Goal: Check status: Check status

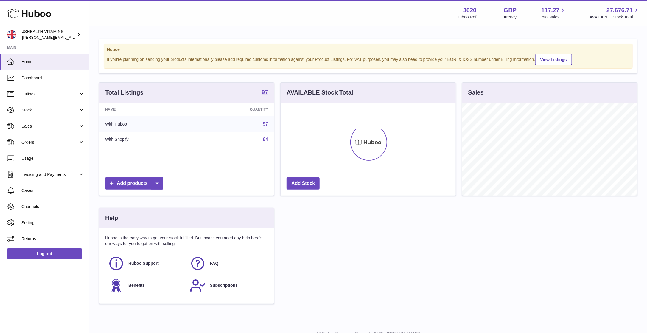
scroll to position [93, 174]
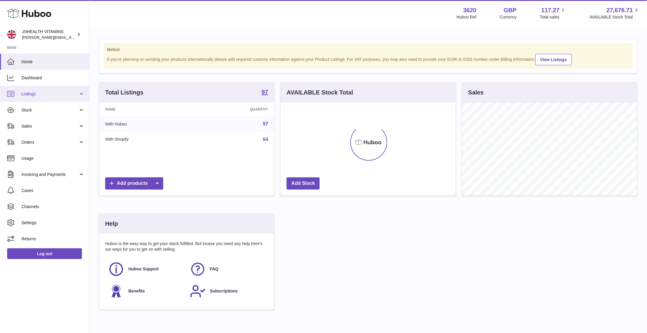
click at [32, 99] on link "Listings" at bounding box center [44, 94] width 89 height 16
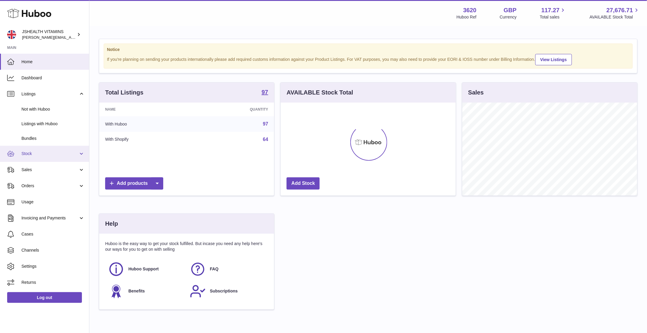
click at [40, 160] on link "Stock" at bounding box center [44, 154] width 89 height 16
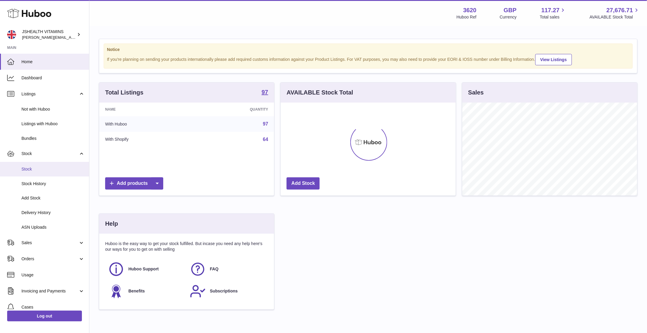
click at [35, 169] on span "Stock" at bounding box center [52, 169] width 63 height 6
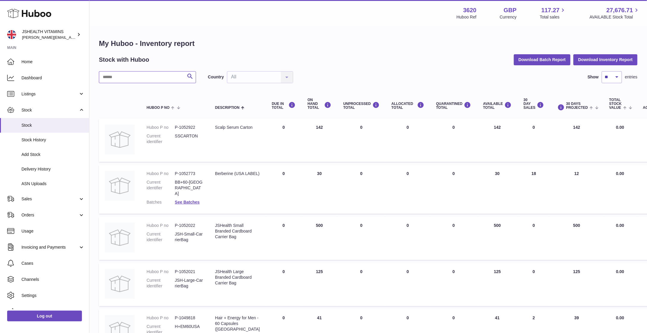
click at [168, 81] on input "text" at bounding box center [147, 77] width 97 height 12
type input "***"
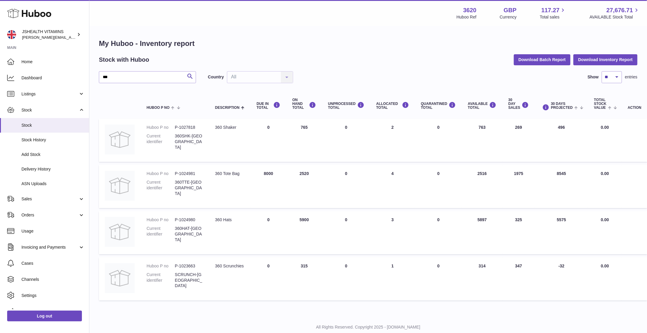
click at [185, 183] on dd "360TTE-UK" at bounding box center [189, 187] width 28 height 17
copy tr "360TTE-UK Description"
click at [188, 178] on dl "Huboo P no P-1024981 Current identifier 360TTE-UK" at bounding box center [174, 185] width 57 height 29
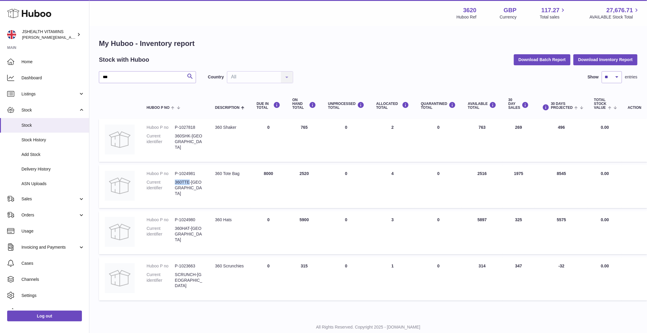
click at [188, 178] on dl "Huboo P no P-1024981 Current identifier 360TTE-UK" at bounding box center [174, 185] width 57 height 29
click at [189, 178] on dl "Huboo P no P-1024981 Current identifier 360TTE-UK" at bounding box center [174, 185] width 57 height 29
click at [189, 179] on dl "Huboo P no P-1024981 Current identifier 360TTE-UK" at bounding box center [174, 185] width 57 height 29
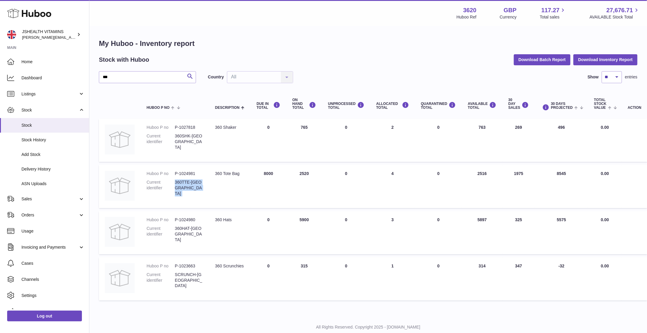
copy tr "360TTE-UK Description"
click at [39, 170] on span "Delivery History" at bounding box center [52, 169] width 63 height 6
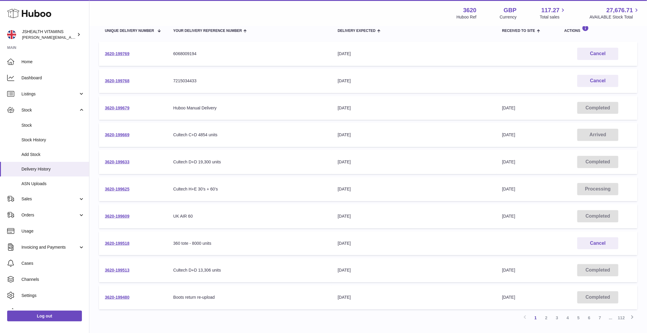
scroll to position [78, 0]
click at [121, 216] on link "3620-199609" at bounding box center [117, 214] width 25 height 5
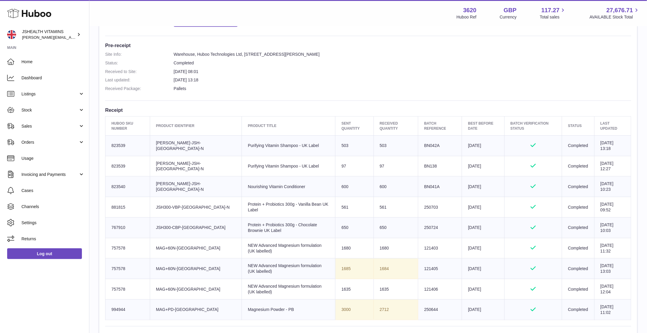
scroll to position [280, 0]
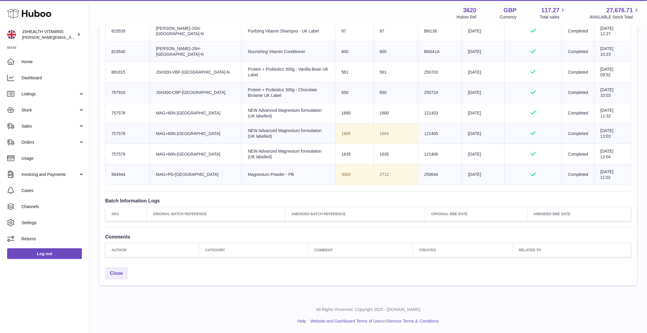
click at [373, 133] on td "1684" at bounding box center [395, 133] width 44 height 21
click at [373, 136] on td "1684" at bounding box center [395, 133] width 44 height 21
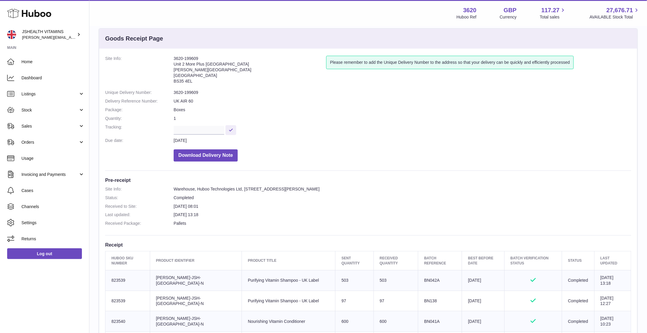
scroll to position [0, 0]
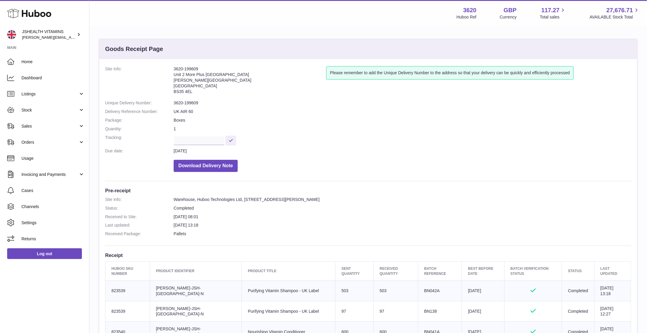
click at [184, 103] on dd "3620-199609" at bounding box center [402, 103] width 457 height 6
copy dl "3620-199609"
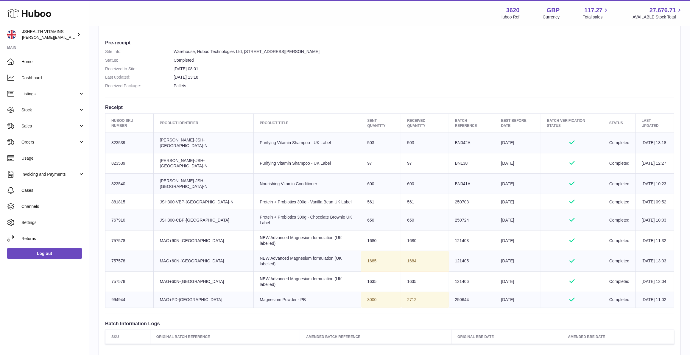
scroll to position [147, 0]
